Goal: Transaction & Acquisition: Book appointment/travel/reservation

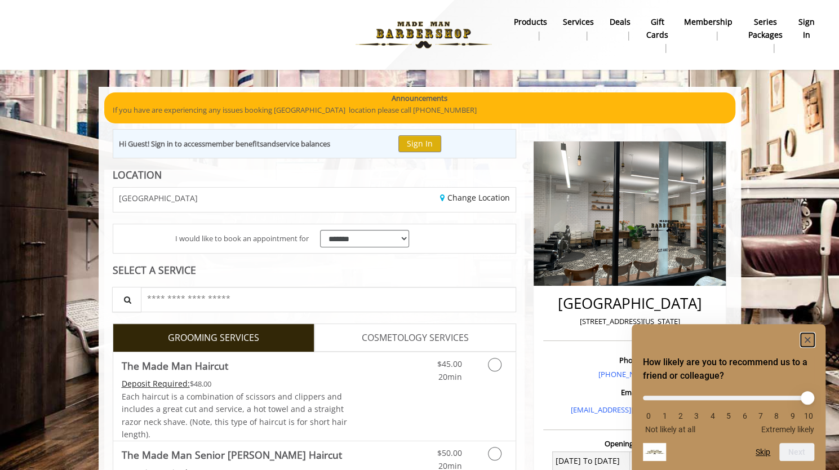
click at [806, 338] on icon "Hide survey" at bounding box center [808, 340] width 6 height 6
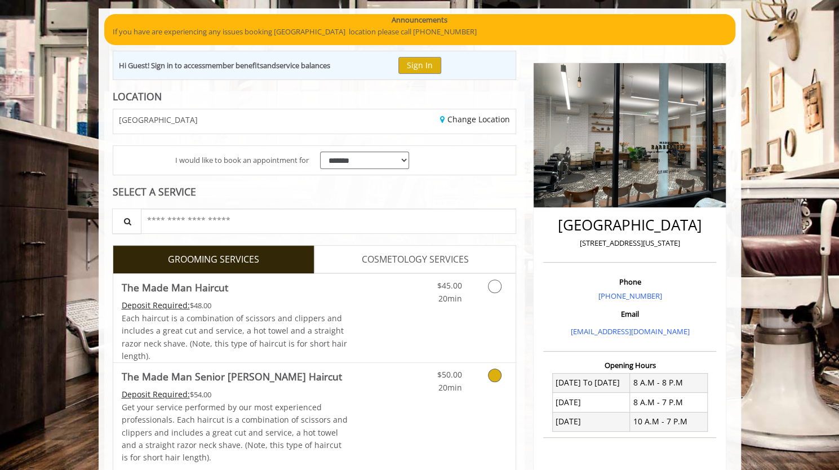
click at [494, 373] on icon "Grooming services" at bounding box center [495, 376] width 14 height 14
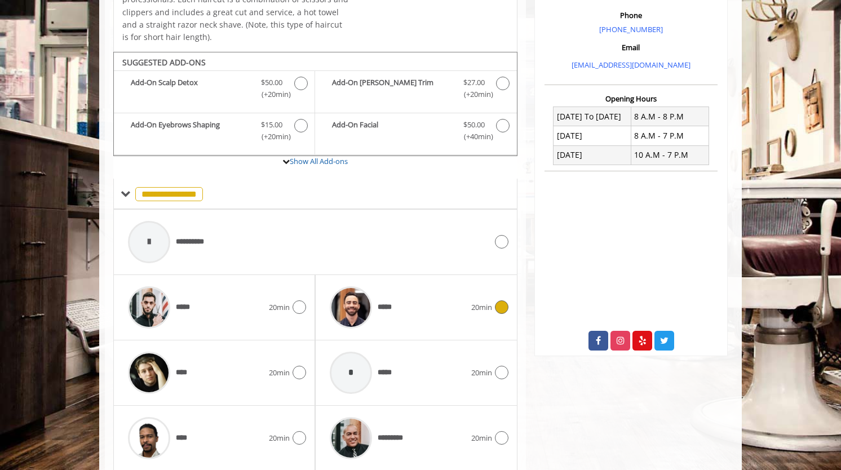
scroll to position [381, 0]
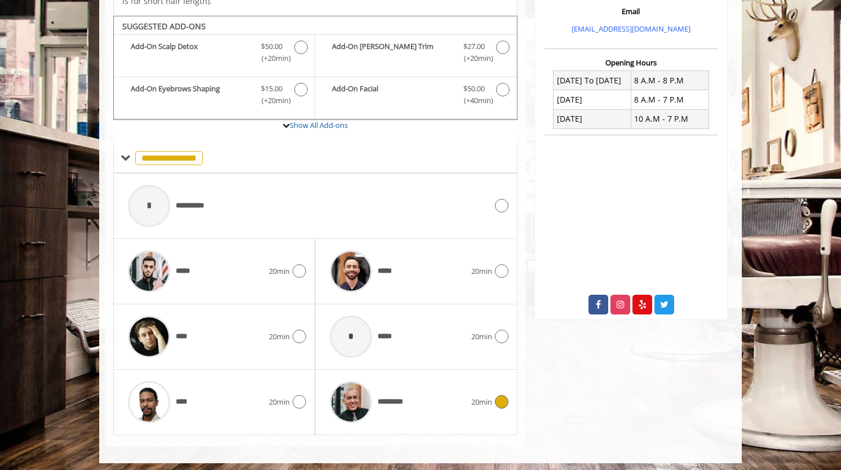
click at [493, 395] on div at bounding box center [500, 402] width 16 height 14
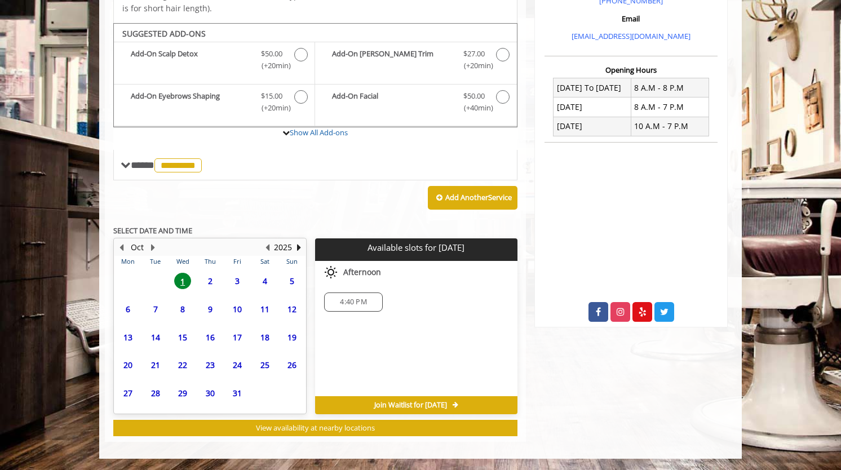
scroll to position [370, 0]
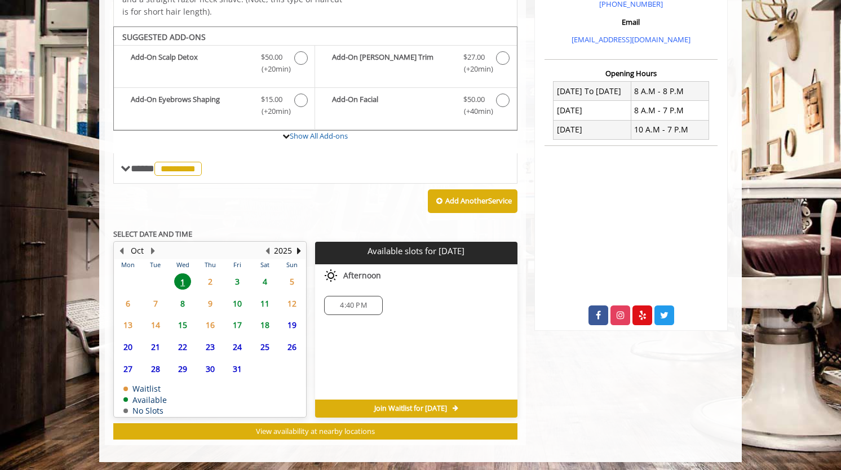
click at [211, 273] on span "2" at bounding box center [210, 281] width 17 height 16
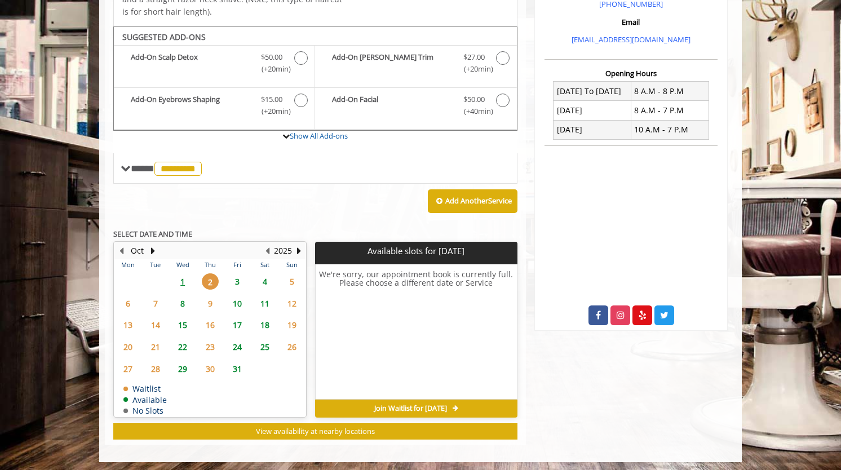
click at [184, 278] on span "1" at bounding box center [182, 281] width 17 height 16
click at [182, 298] on span "8" at bounding box center [182, 303] width 17 height 16
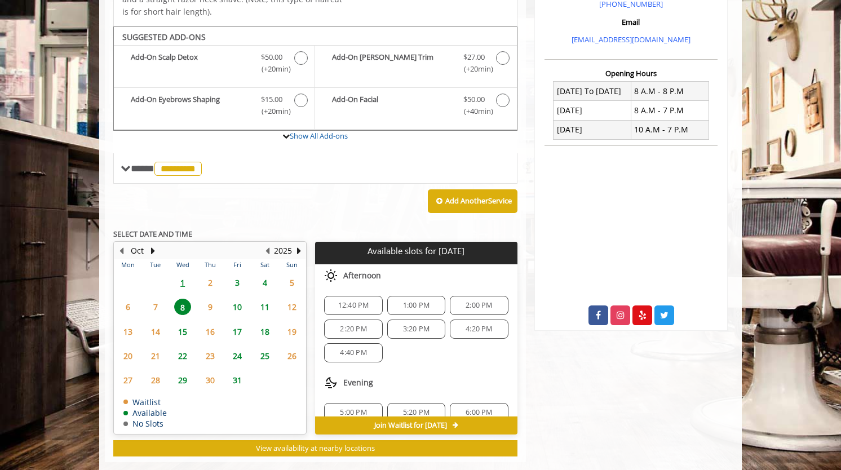
scroll to position [387, 0]
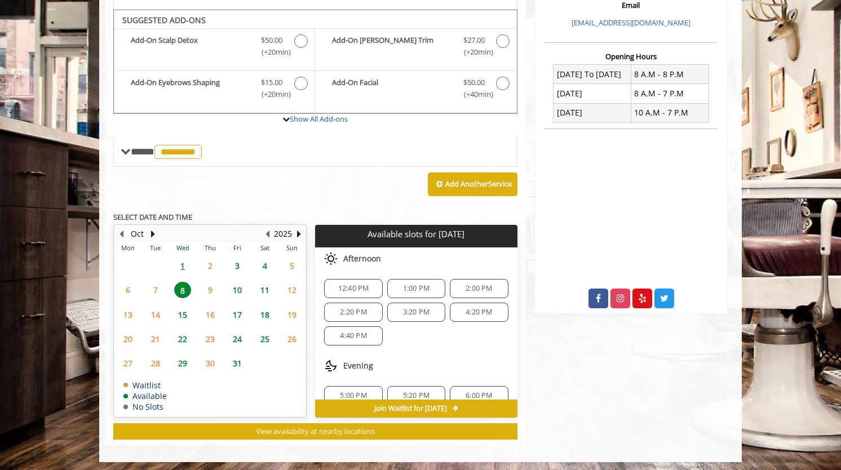
click at [184, 259] on span "1" at bounding box center [182, 266] width 17 height 16
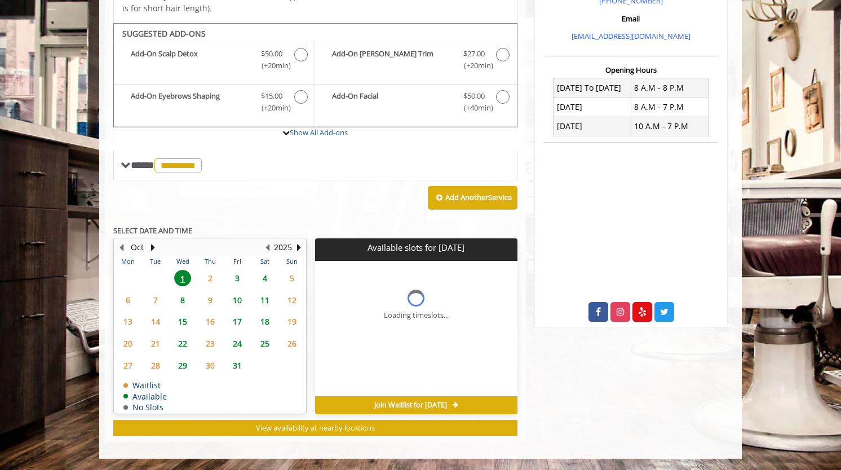
scroll to position [370, 0]
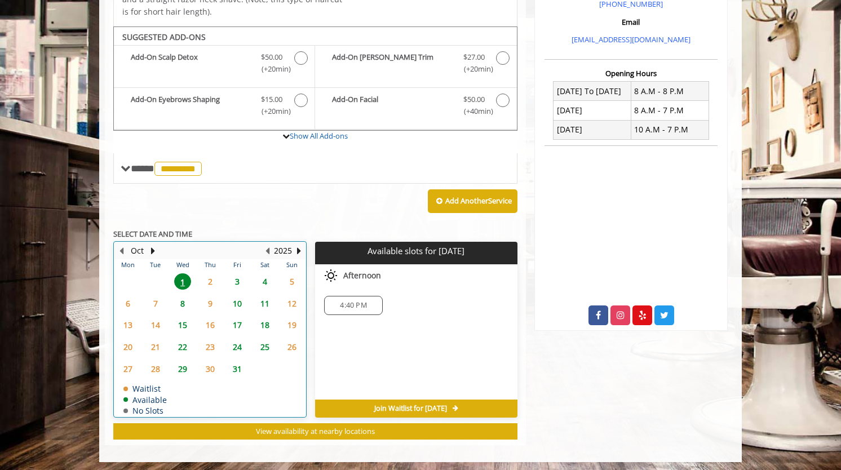
click at [184, 259] on th "Wed" at bounding box center [182, 264] width 27 height 11
click at [179, 280] on span "1" at bounding box center [182, 281] width 17 height 16
click at [183, 303] on span "8" at bounding box center [182, 303] width 17 height 16
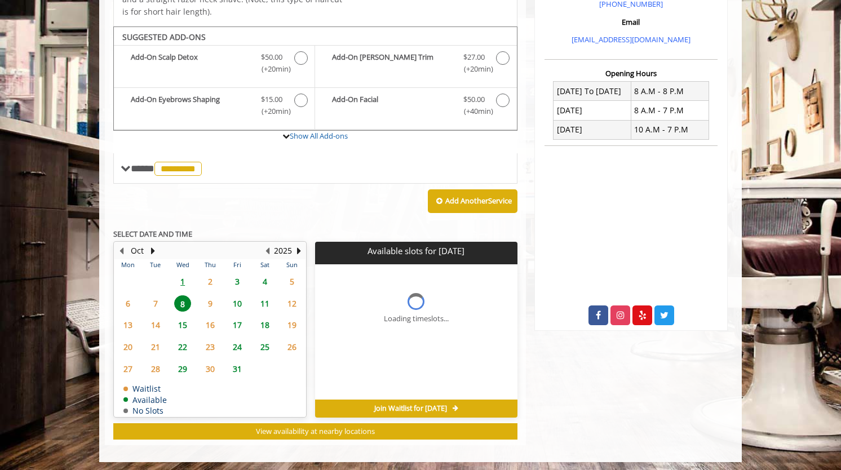
scroll to position [387, 0]
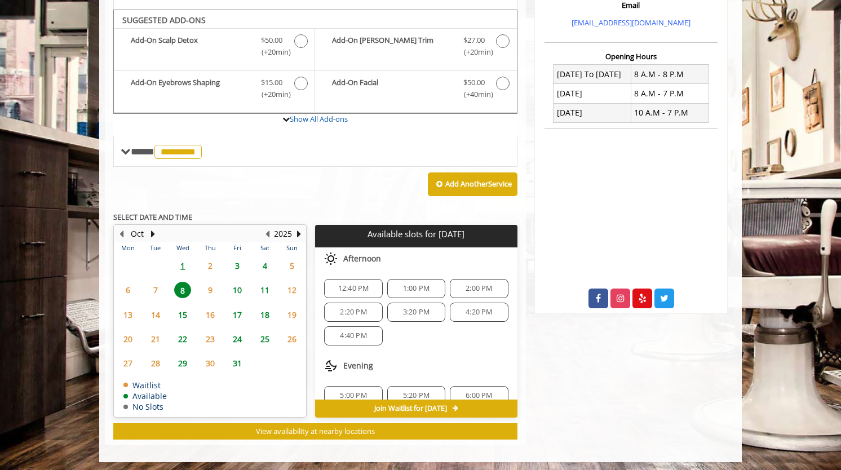
click at [185, 264] on span "1" at bounding box center [182, 266] width 17 height 16
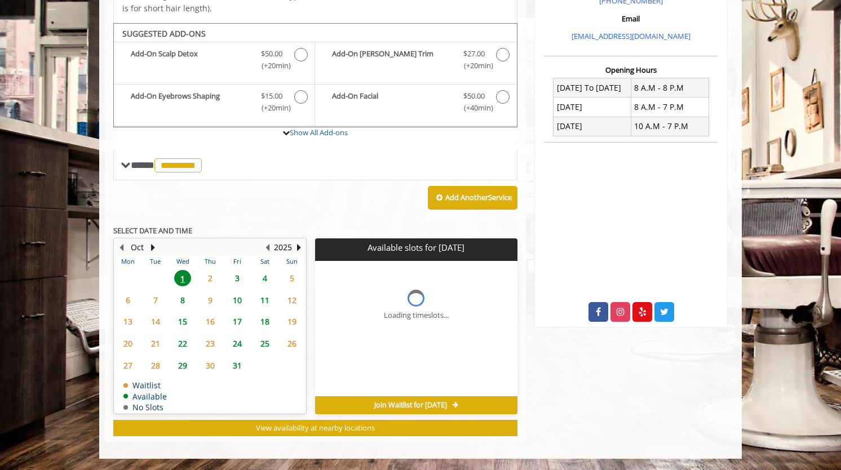
scroll to position [370, 0]
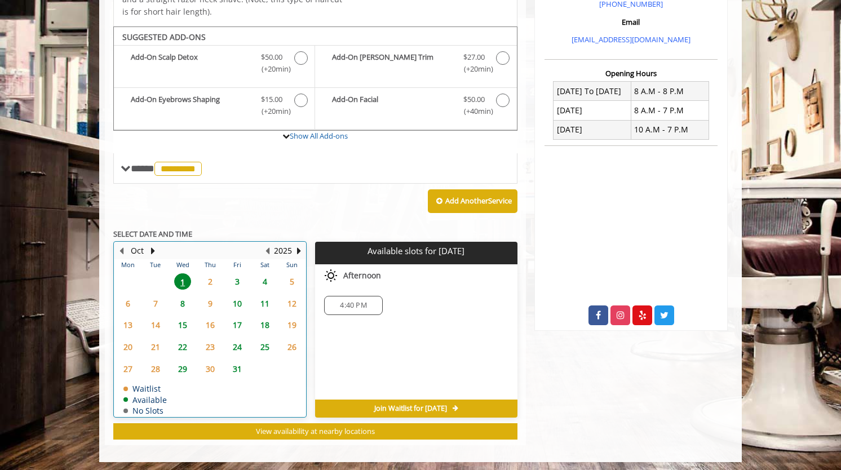
click at [185, 264] on th "Wed" at bounding box center [182, 264] width 27 height 11
click at [183, 276] on span "1" at bounding box center [182, 281] width 17 height 16
click at [182, 295] on span "8" at bounding box center [182, 303] width 17 height 16
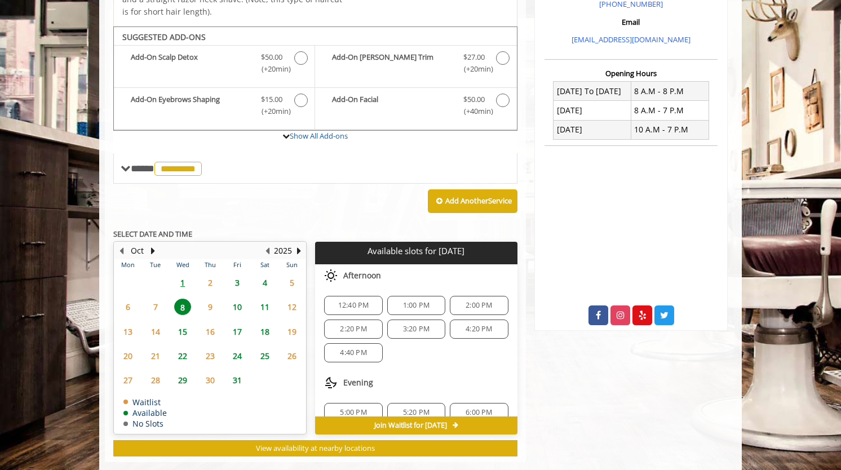
scroll to position [387, 0]
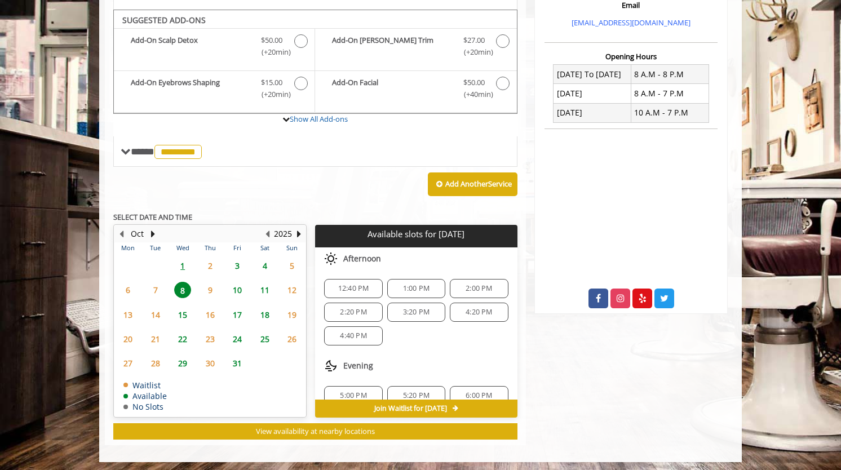
click at [180, 311] on span "15" at bounding box center [182, 315] width 17 height 16
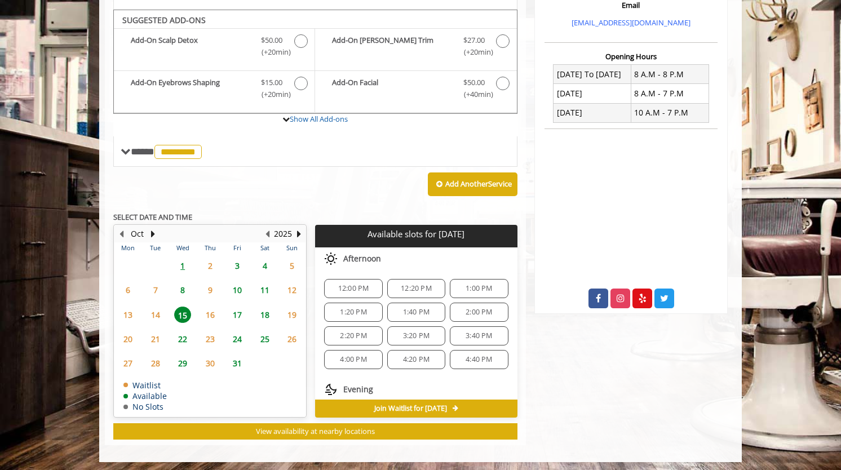
click at [186, 261] on span "1" at bounding box center [182, 266] width 17 height 16
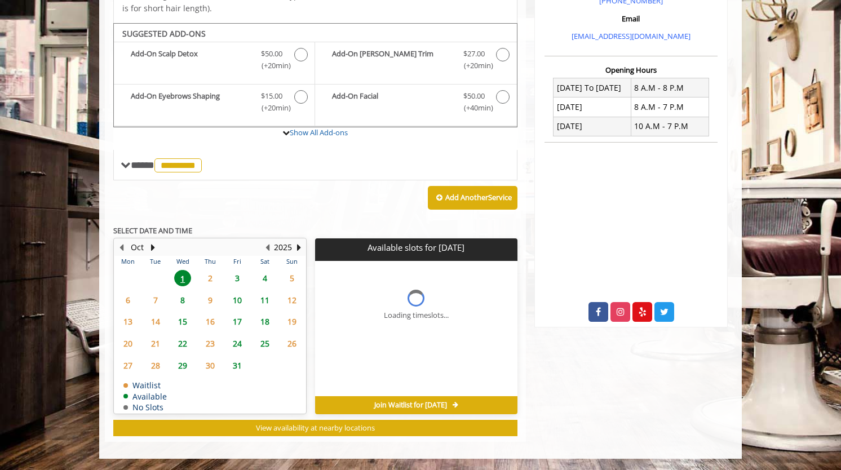
scroll to position [370, 0]
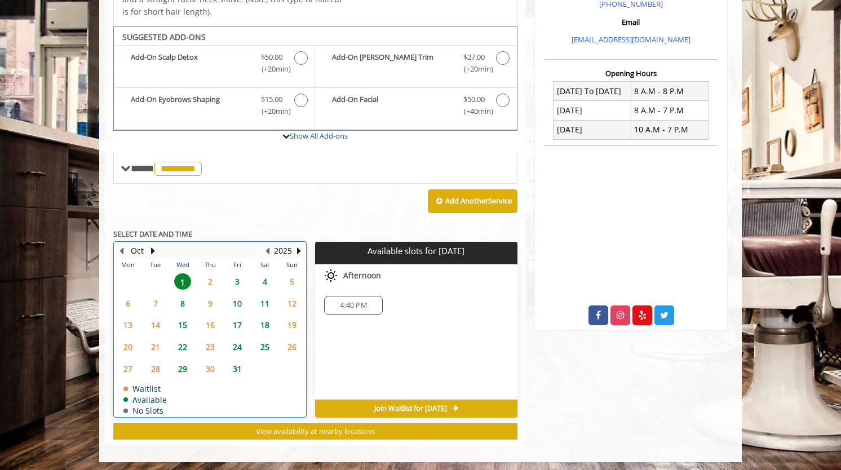
click at [186, 261] on th "Wed" at bounding box center [182, 264] width 27 height 11
click at [177, 279] on span "1" at bounding box center [182, 281] width 17 height 16
click at [185, 277] on span "1" at bounding box center [182, 281] width 17 height 16
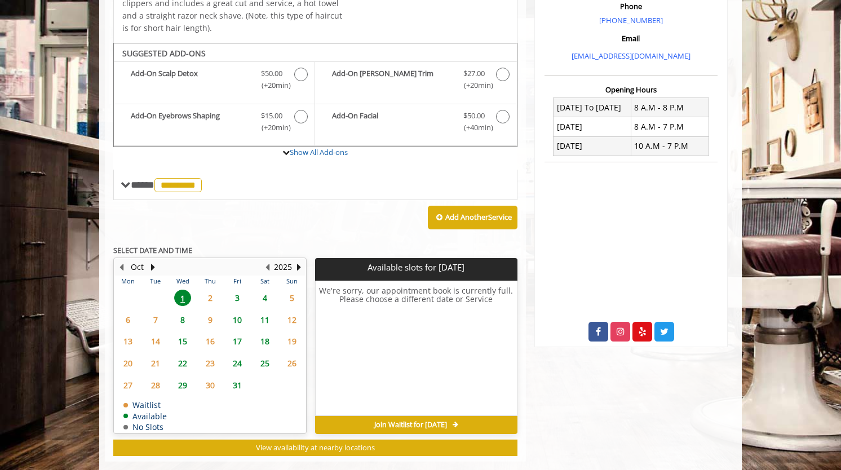
scroll to position [347, 0]
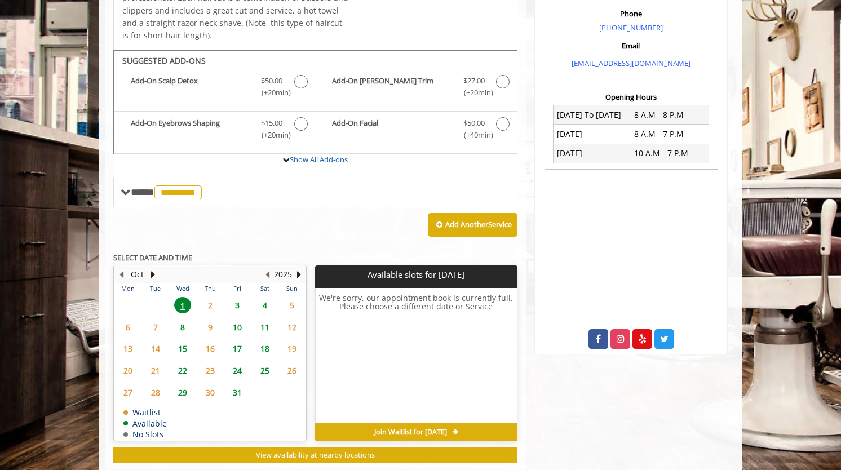
click at [184, 322] on span "8" at bounding box center [182, 327] width 17 height 16
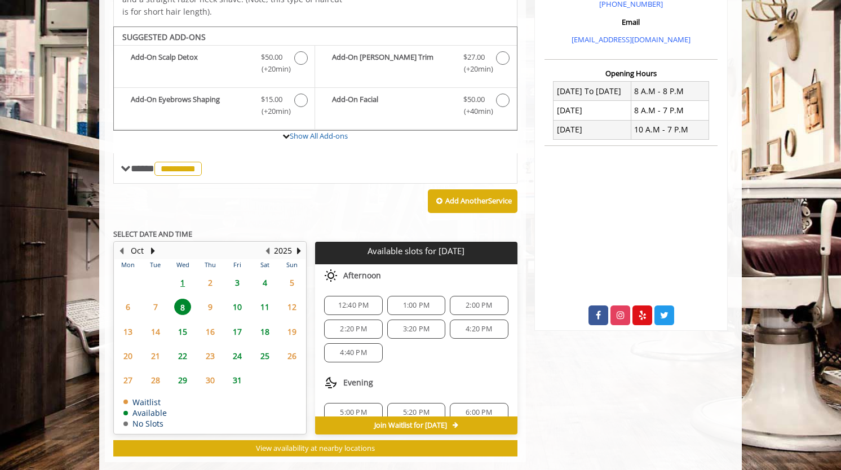
scroll to position [387, 0]
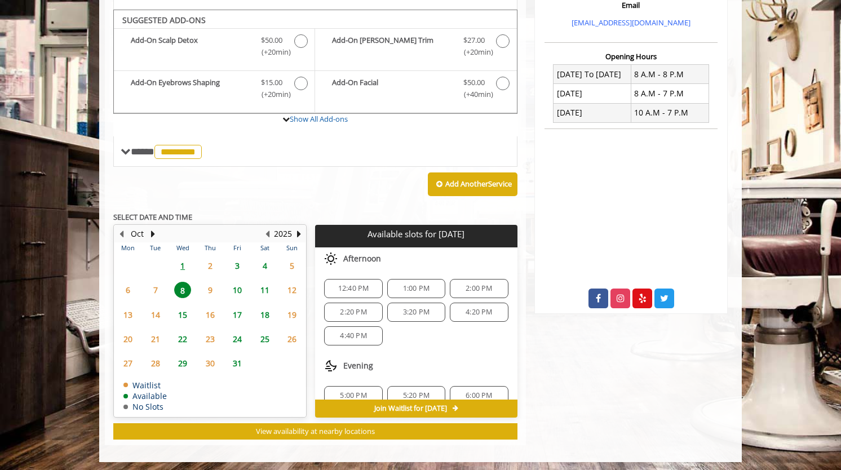
click at [182, 262] on span "1" at bounding box center [182, 266] width 17 height 16
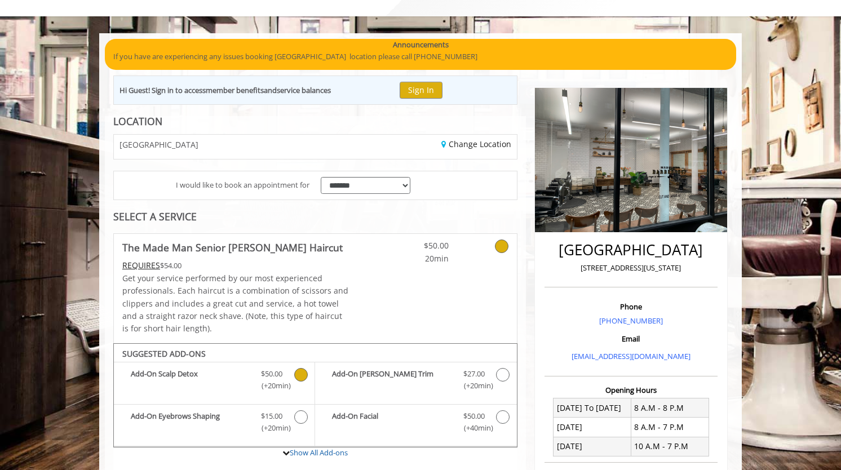
scroll to position [0, 0]
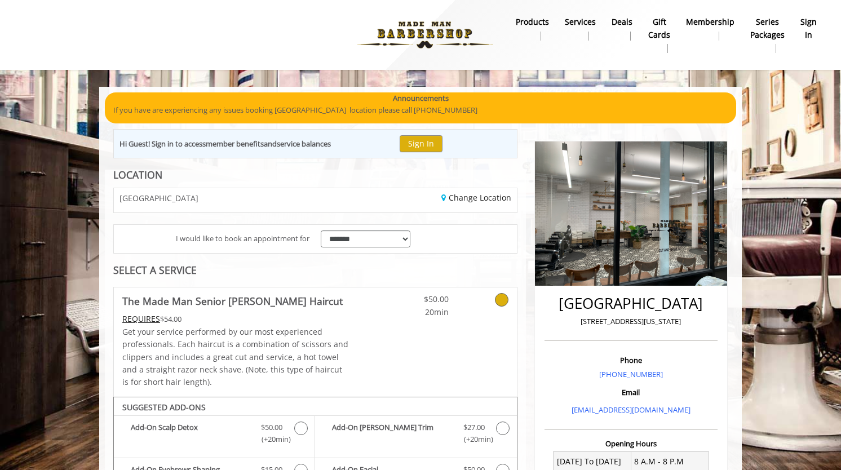
click at [810, 34] on b "sign in" at bounding box center [808, 28] width 16 height 25
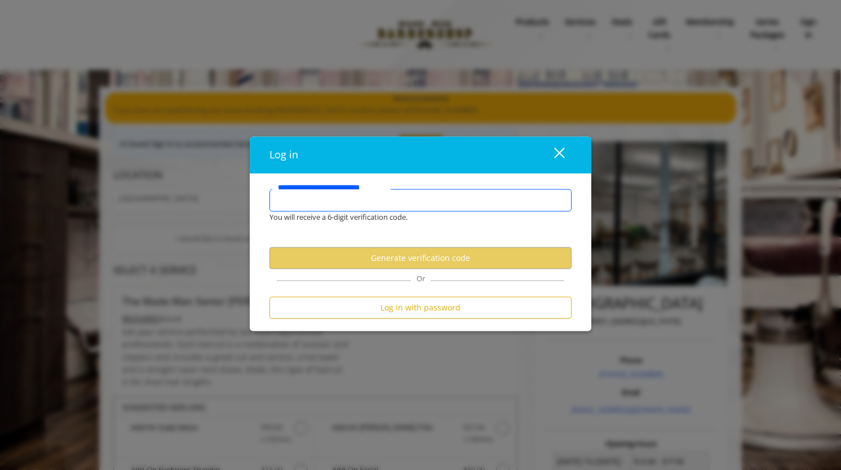
click at [466, 196] on input "**********" at bounding box center [420, 200] width 302 height 23
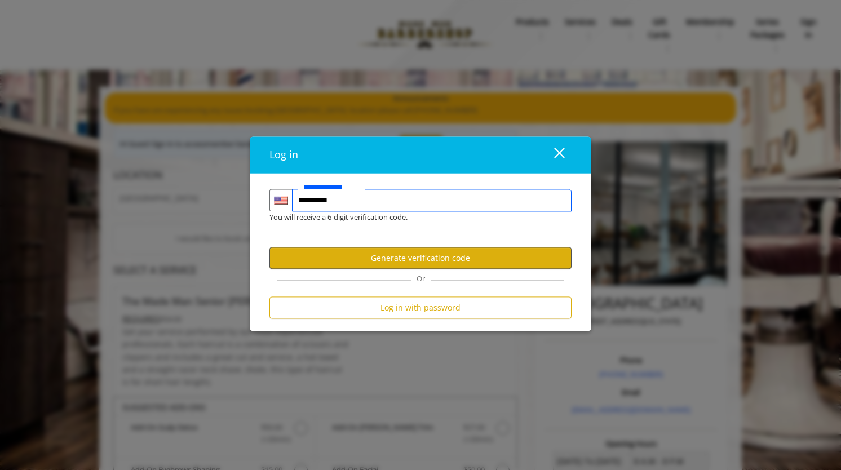
type input "**********"
click at [430, 258] on button "Generate verification code" at bounding box center [420, 258] width 302 height 22
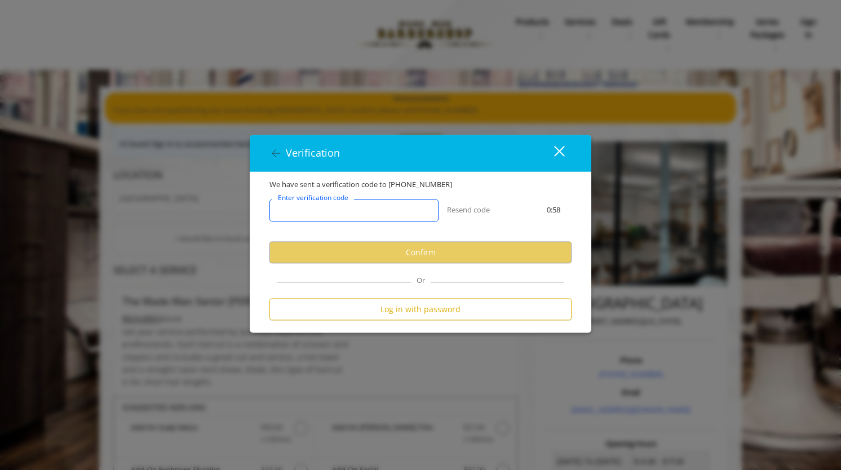
click at [393, 208] on input "Enter verification code" at bounding box center [353, 211] width 169 height 23
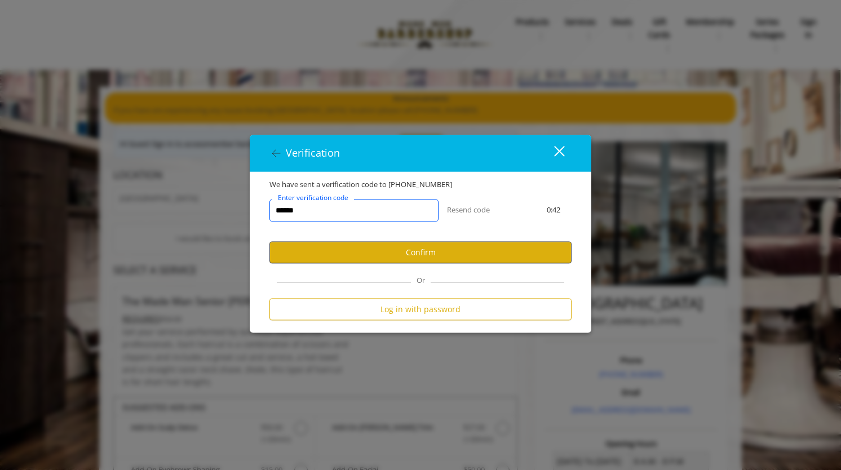
type input "******"
click at [407, 253] on button "Confirm" at bounding box center [420, 253] width 302 height 22
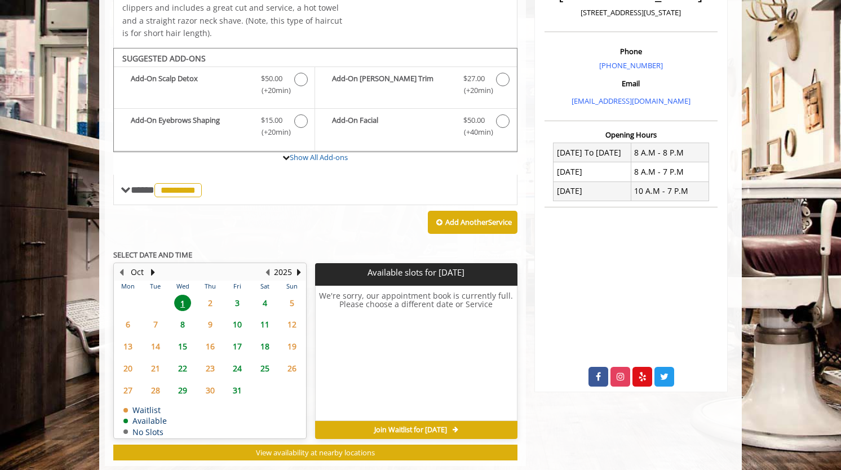
scroll to position [310, 0]
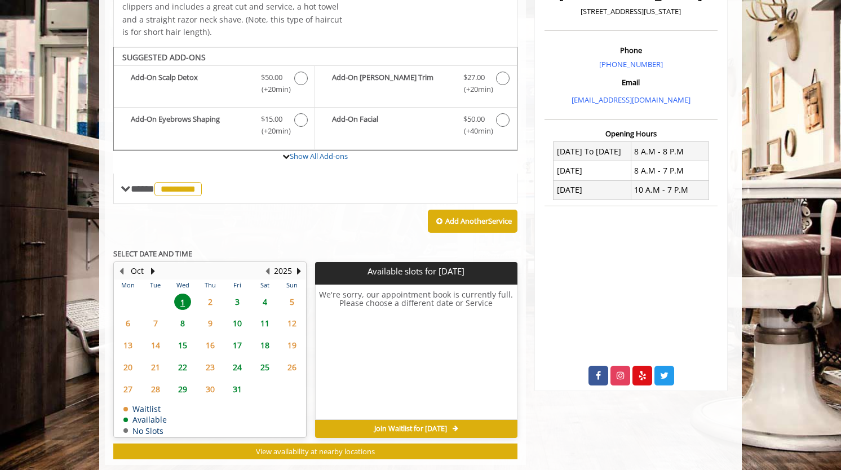
click at [187, 299] on span "1" at bounding box center [182, 302] width 17 height 16
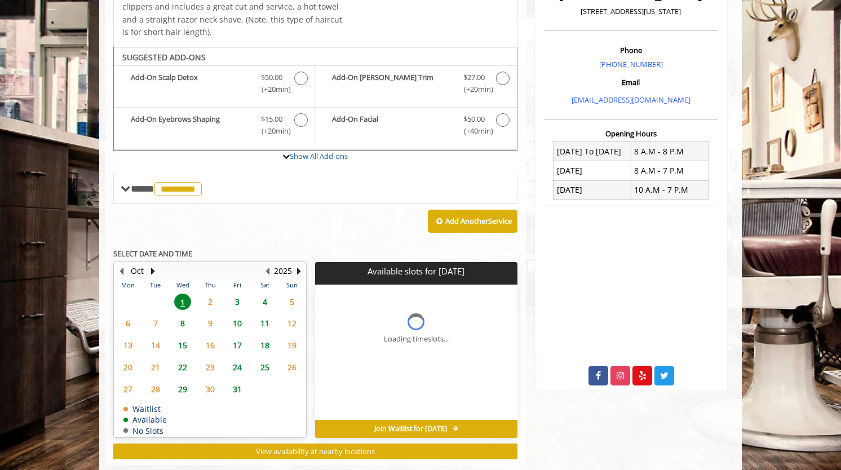
scroll to position [331, 0]
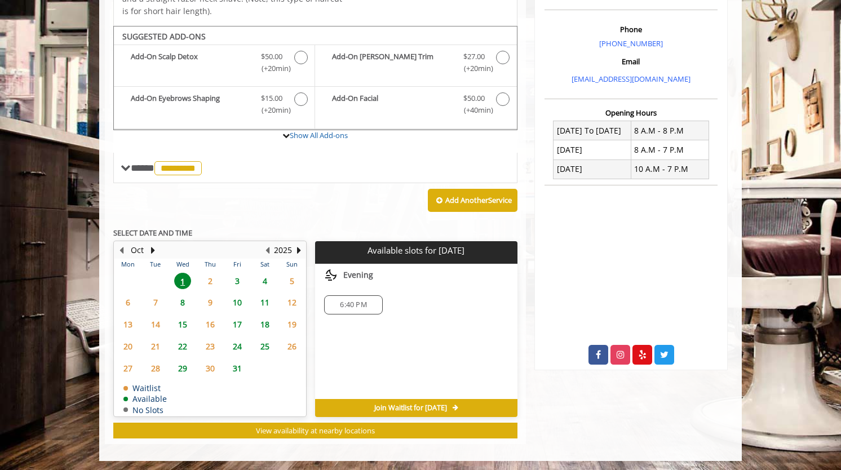
click at [353, 300] on span "6:40 PM" at bounding box center [353, 304] width 26 height 9
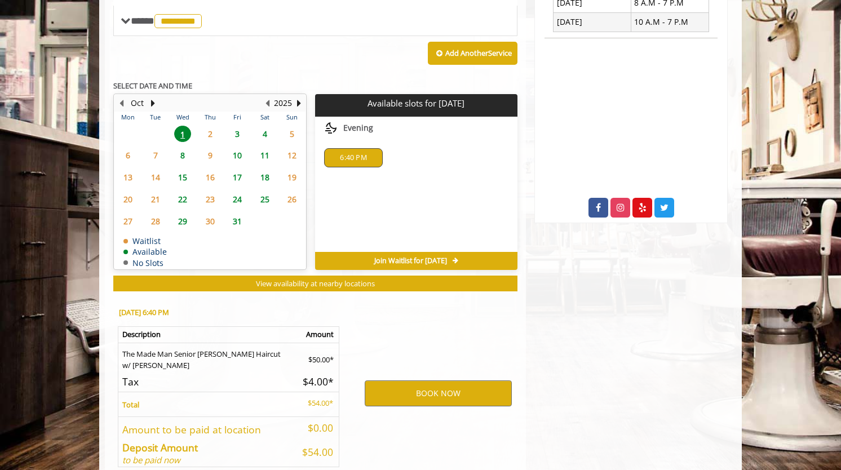
scroll to position [533, 0]
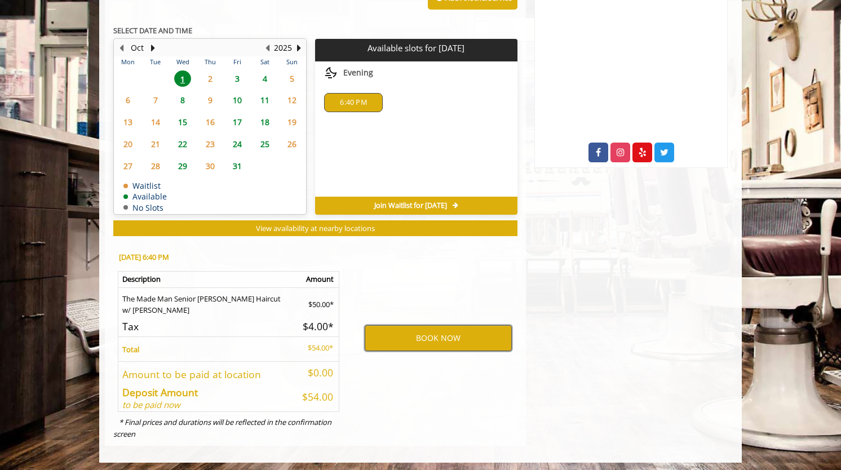
click at [393, 325] on button "BOOK NOW" at bounding box center [438, 338] width 147 height 26
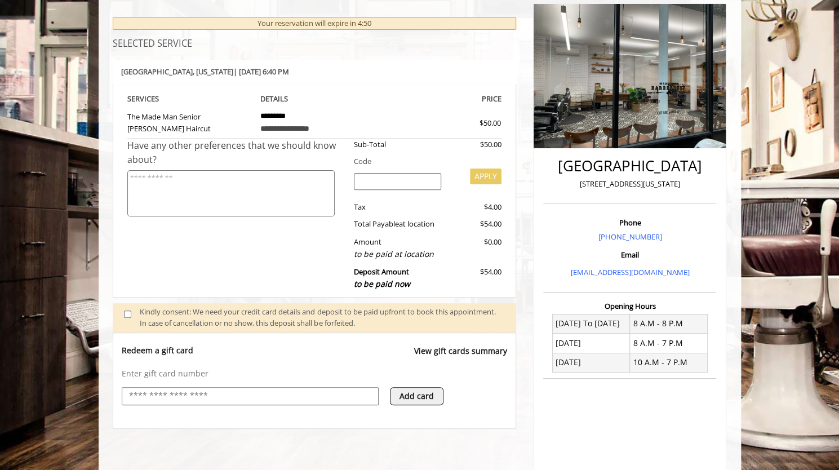
scroll to position [0, 0]
select select "***"
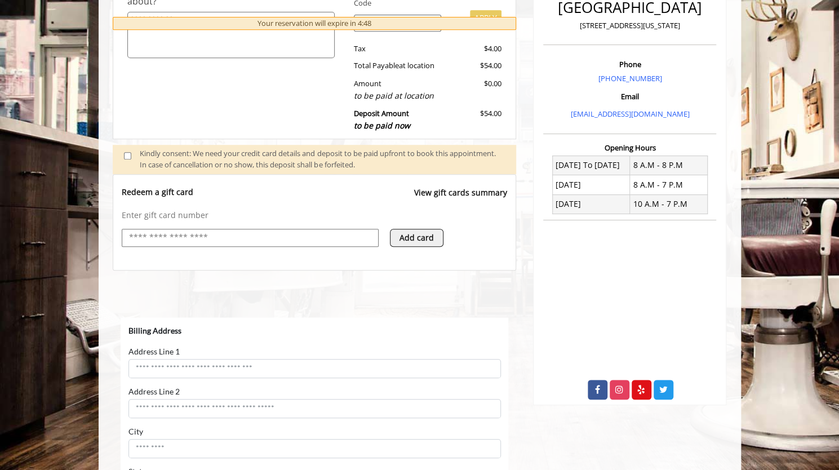
scroll to position [297, 0]
click at [410, 241] on button "Add card" at bounding box center [417, 237] width 54 height 18
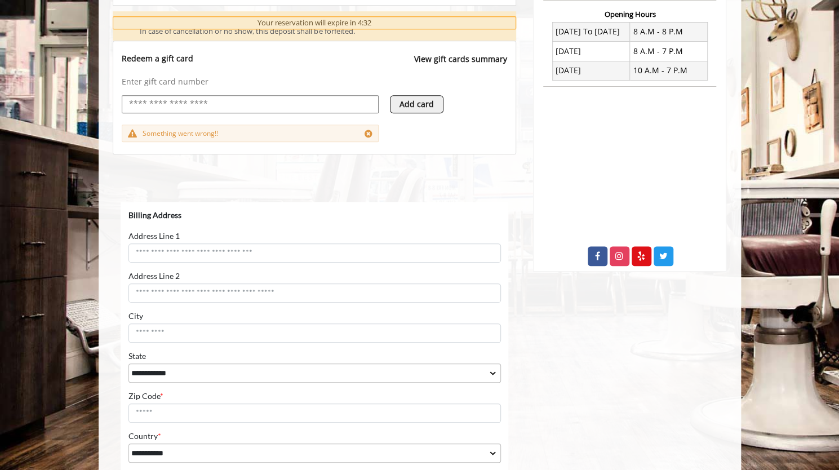
scroll to position [429, 0]
click at [281, 101] on input "text" at bounding box center [250, 105] width 245 height 14
type input "**********"
click at [401, 105] on button "Add card" at bounding box center [417, 105] width 54 height 18
click at [369, 134] on icon at bounding box center [369, 134] width 8 height 9
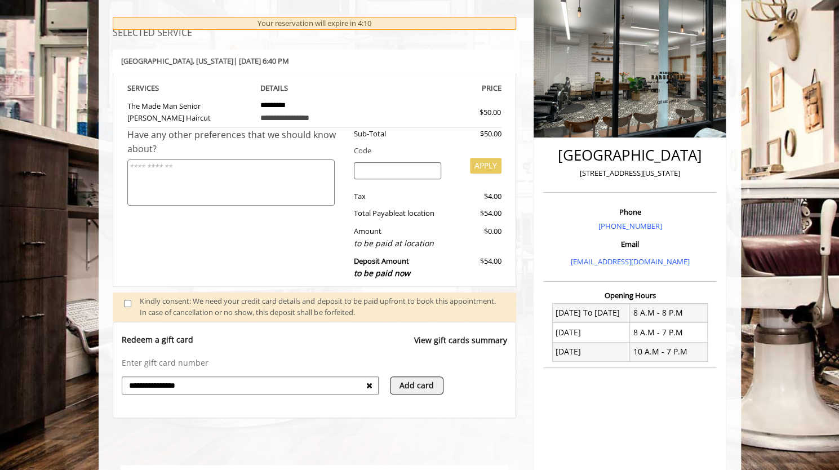
scroll to position [192, 0]
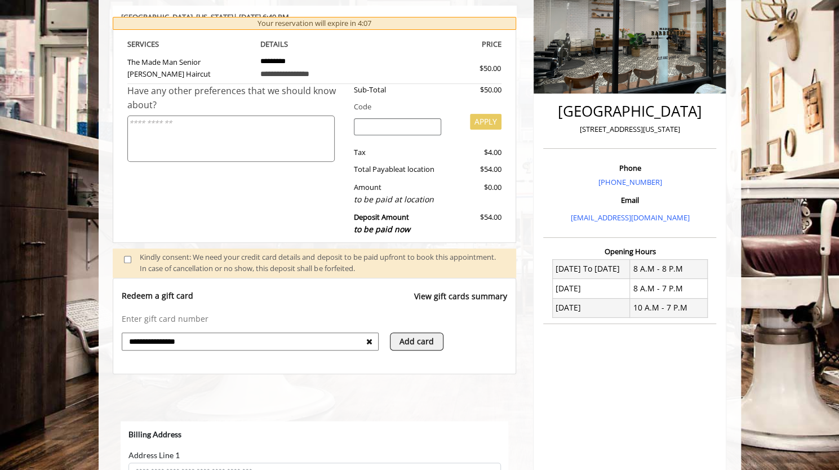
click at [148, 296] on p "Redeem a gift card" at bounding box center [158, 295] width 72 height 11
click at [148, 320] on p "Enter gift card number" at bounding box center [315, 318] width 386 height 11
click at [369, 340] on icon at bounding box center [369, 342] width 6 height 8
click at [331, 364] on div "Redeem a gift card View gift cards summary Enter gift card number Add card" at bounding box center [315, 326] width 404 height 96
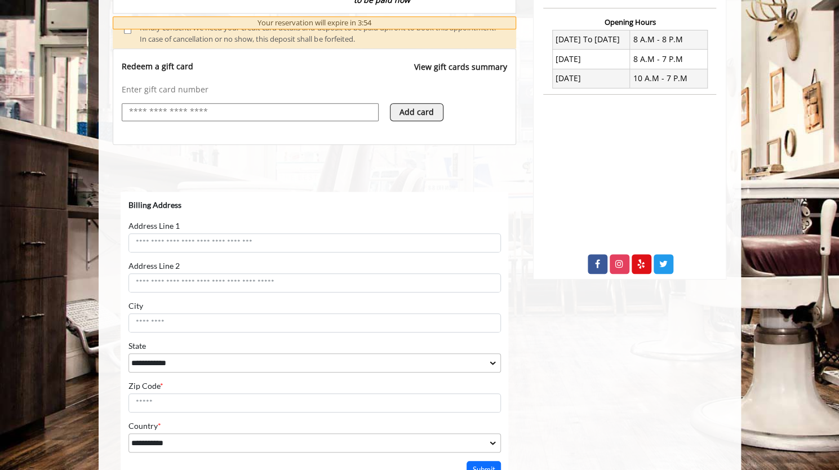
scroll to position [418, 0]
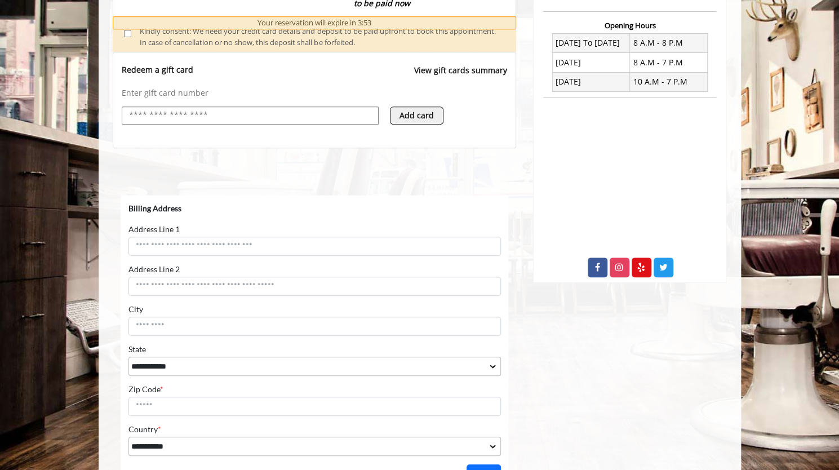
click at [274, 111] on input "text" at bounding box center [250, 116] width 245 height 14
type input "**********"
click at [399, 114] on button "Add card" at bounding box center [417, 116] width 54 height 18
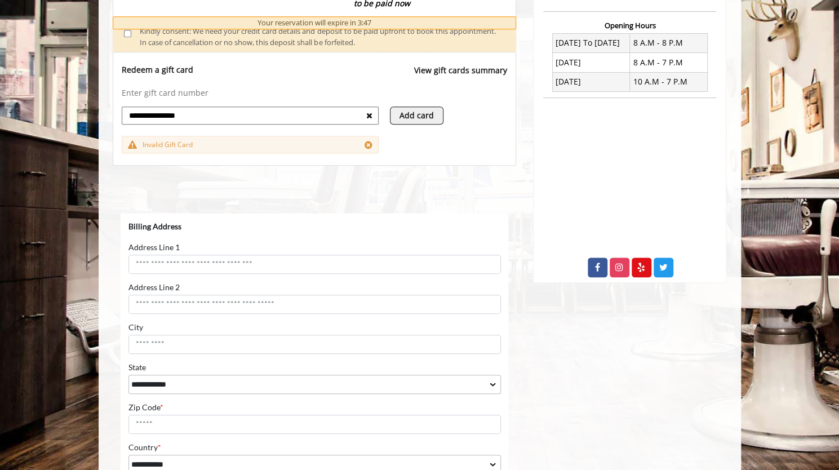
click at [365, 146] on icon at bounding box center [369, 144] width 8 height 9
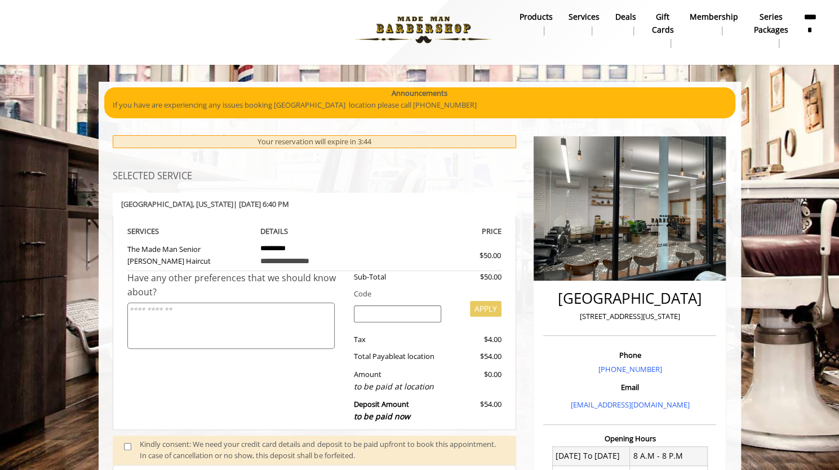
scroll to position [11, 0]
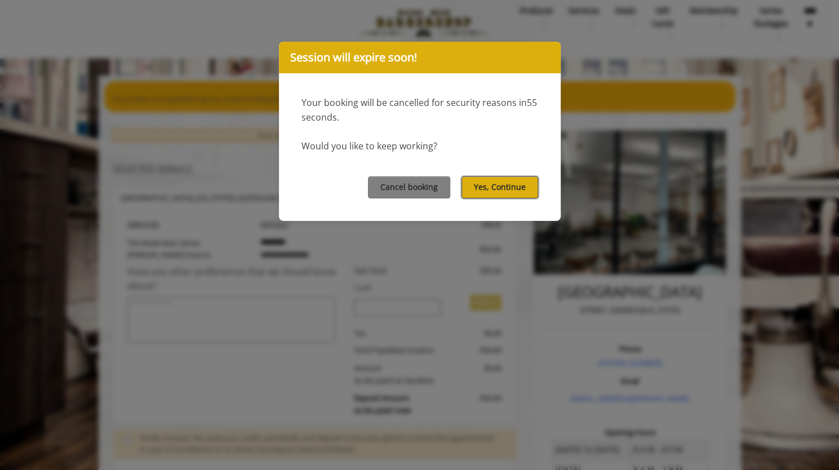
click at [492, 190] on button "Yes, Continue" at bounding box center [500, 187] width 77 height 22
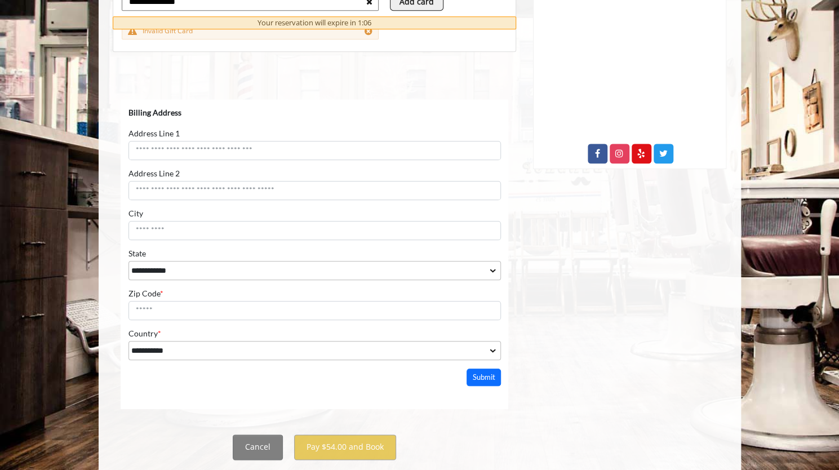
scroll to position [559, 0]
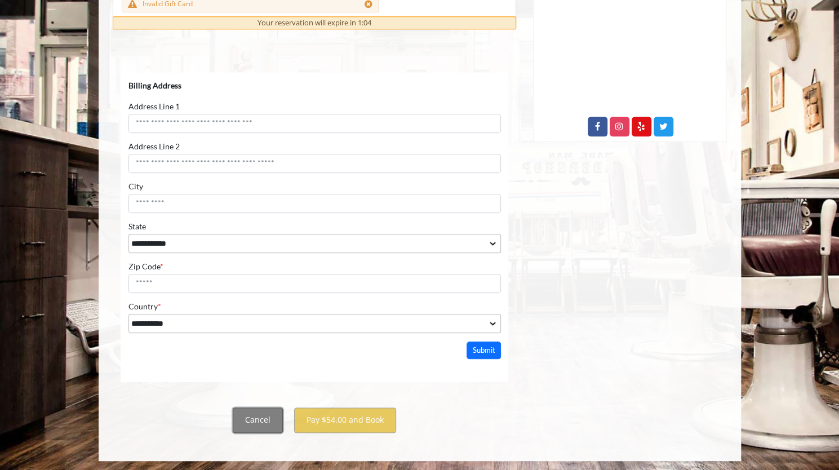
click at [246, 420] on button "Cancel" at bounding box center [258, 420] width 50 height 25
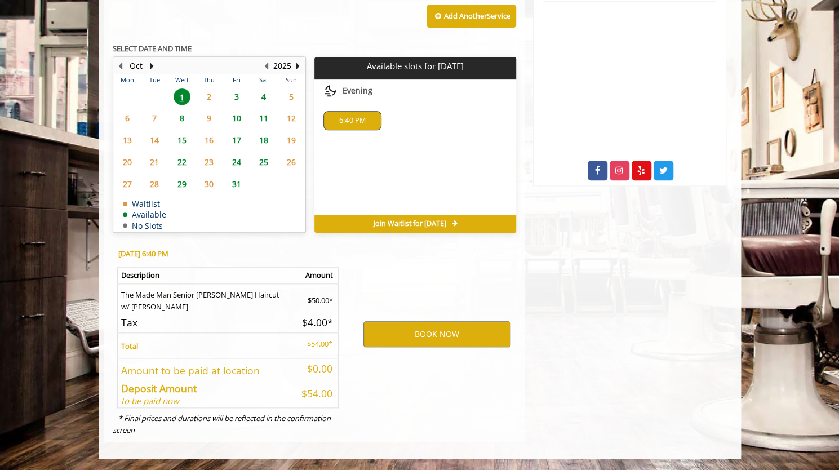
scroll to position [512, 0]
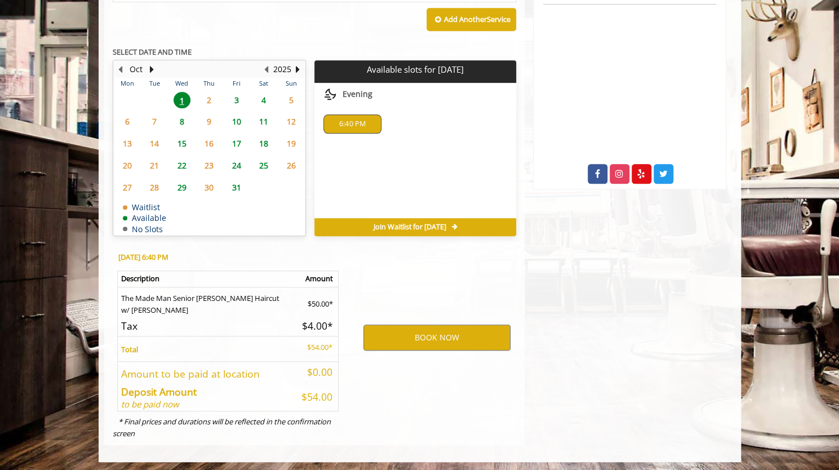
click at [382, 300] on div "BOOK NOW" at bounding box center [437, 338] width 175 height 192
